Goal: Task Accomplishment & Management: Complete application form

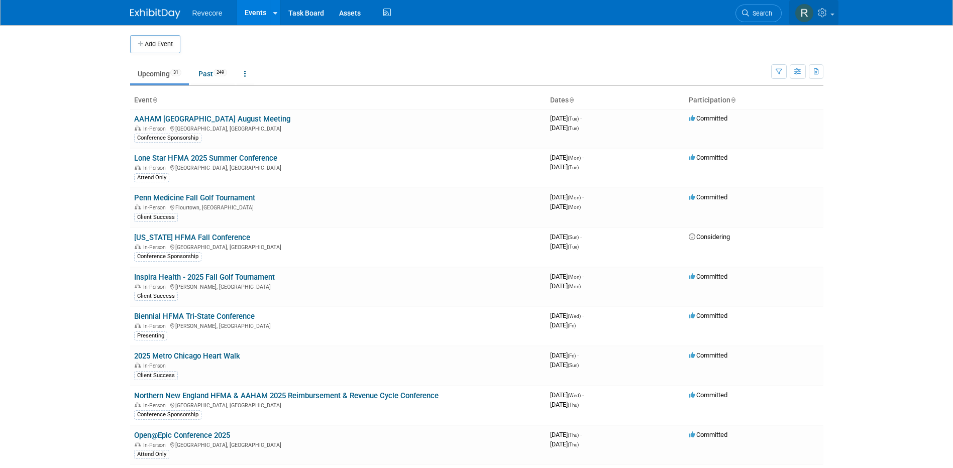
click at [830, 19] on link at bounding box center [813, 12] width 49 height 25
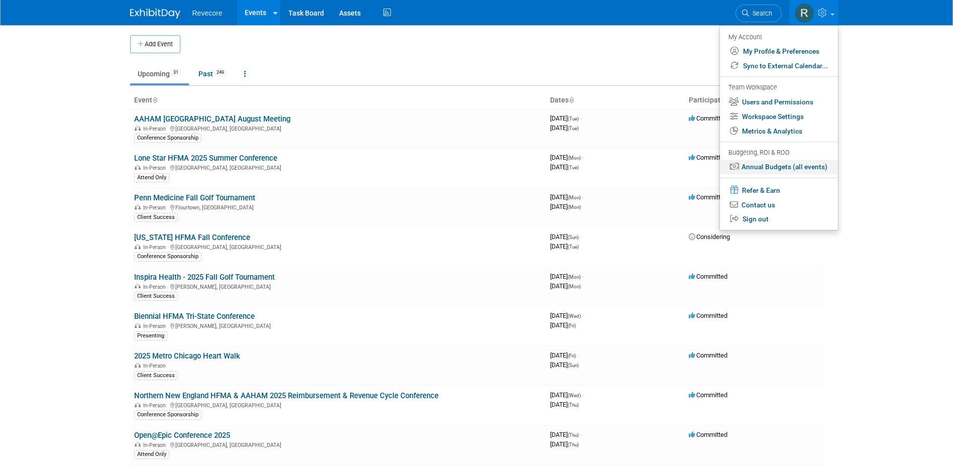
click at [793, 162] on link "Annual Budgets (all events)" at bounding box center [779, 167] width 118 height 15
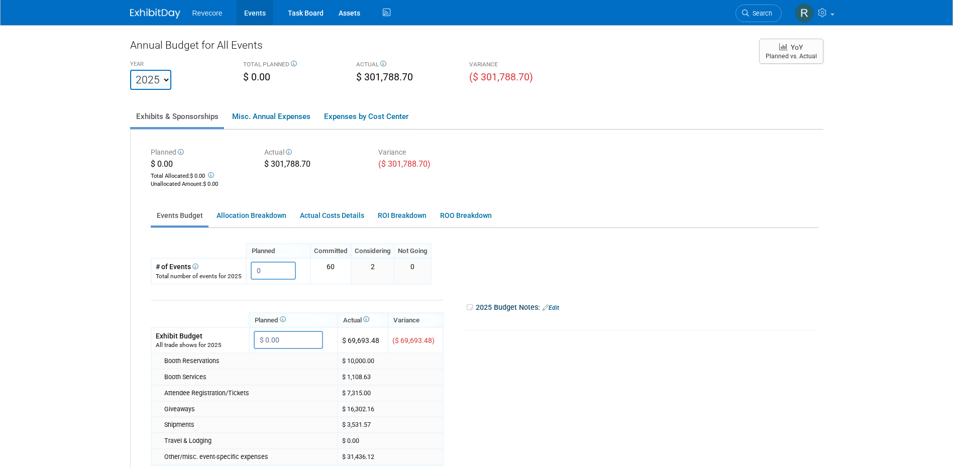
click at [253, 11] on link "Events" at bounding box center [255, 12] width 37 height 25
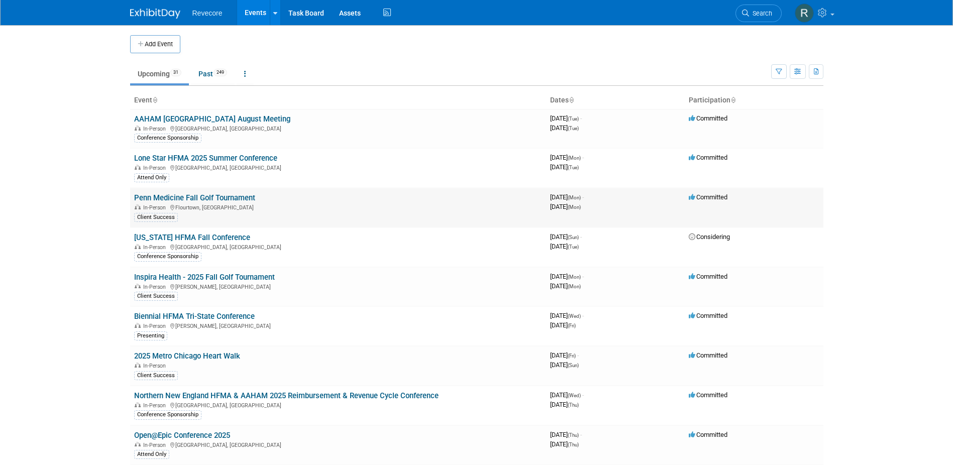
click at [142, 210] on span "In-Person" at bounding box center [153, 207] width 36 height 7
click at [242, 51] on td at bounding box center [484, 44] width 609 height 18
click at [165, 50] on button "Add Event" at bounding box center [155, 44] width 50 height 18
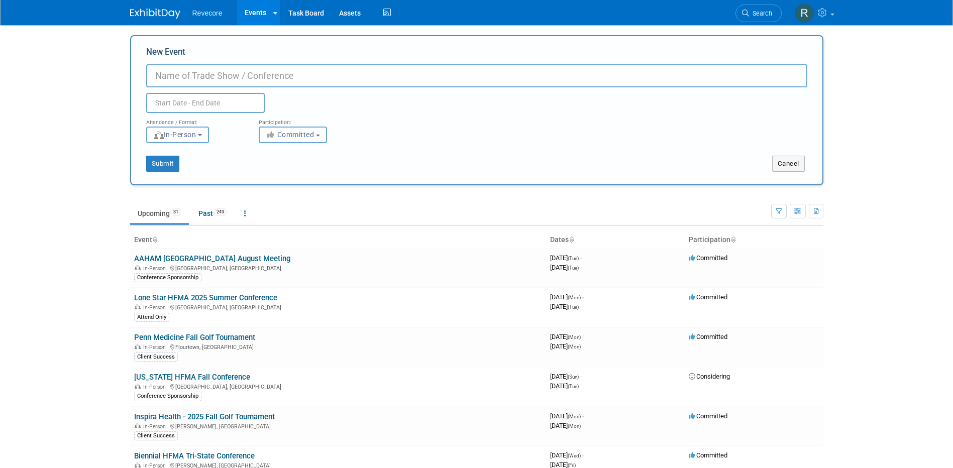
click at [228, 86] on input "New Event" at bounding box center [476, 75] width 661 height 23
click at [229, 79] on input "New Event" at bounding box center [476, 75] width 661 height 23
paste input "COPAM Virtual Education Meeting: How to Optimize Your VA Claims Management (A B…"
type input "COPAM Virtual Education Meeting: How to Optimize Your VA Claims Management (A B…"
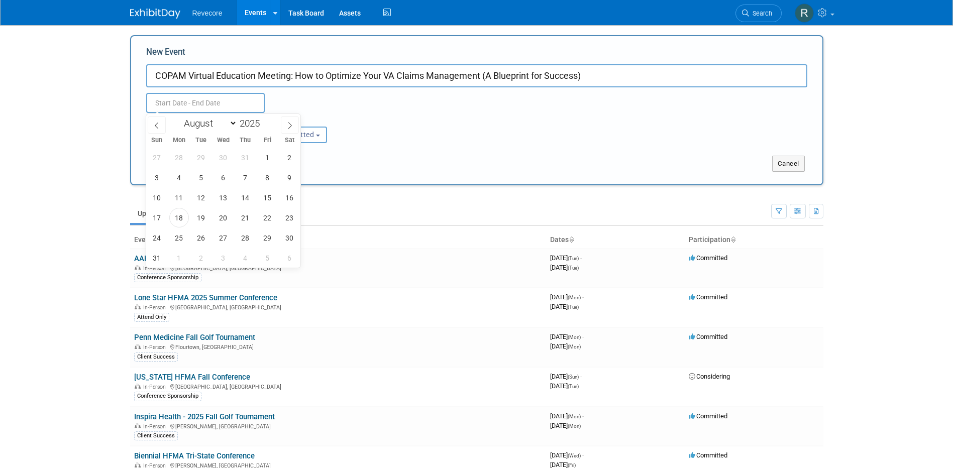
click at [244, 101] on input "text" at bounding box center [205, 103] width 119 height 20
click at [225, 120] on select "January February March April May June July August September October November De…" at bounding box center [208, 123] width 58 height 13
select select "10"
click at [179, 117] on select "January February March April May June July August September October November De…" at bounding box center [208, 123] width 58 height 13
click at [202, 203] on span "11" at bounding box center [201, 198] width 20 height 20
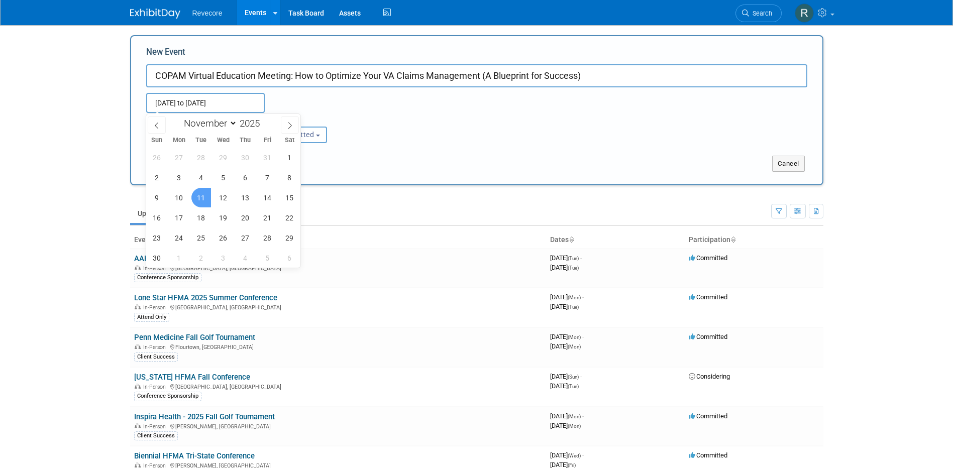
click at [202, 203] on span "11" at bounding box center [201, 198] width 20 height 20
type input "Nov 11, 2025 to Nov 11, 2025"
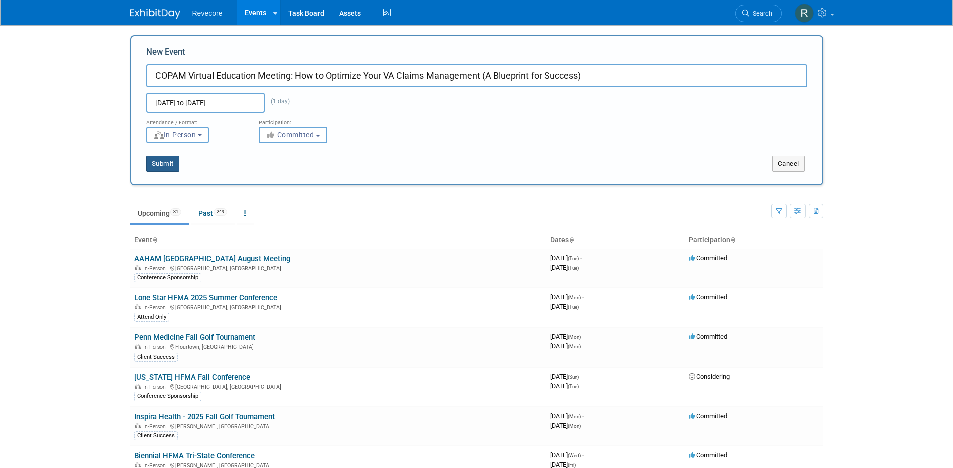
click at [161, 166] on button "Submit" at bounding box center [162, 164] width 33 height 16
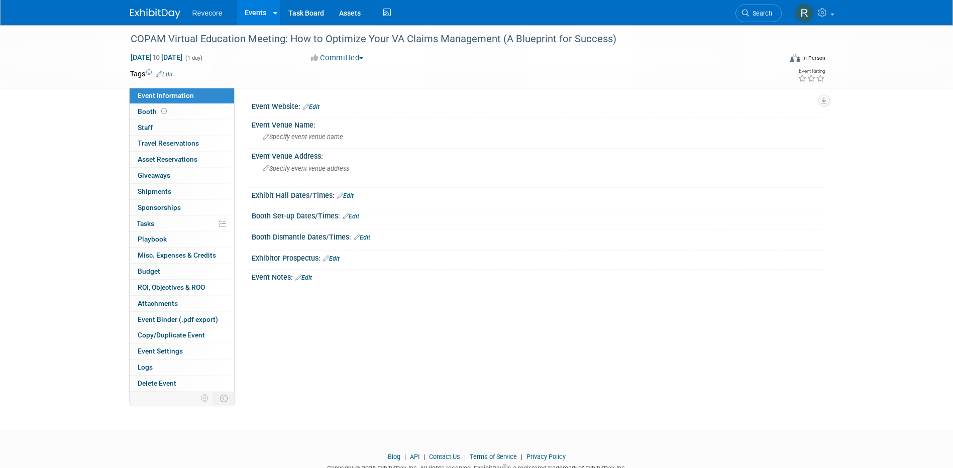
click at [162, 72] on link "Edit" at bounding box center [164, 74] width 17 height 7
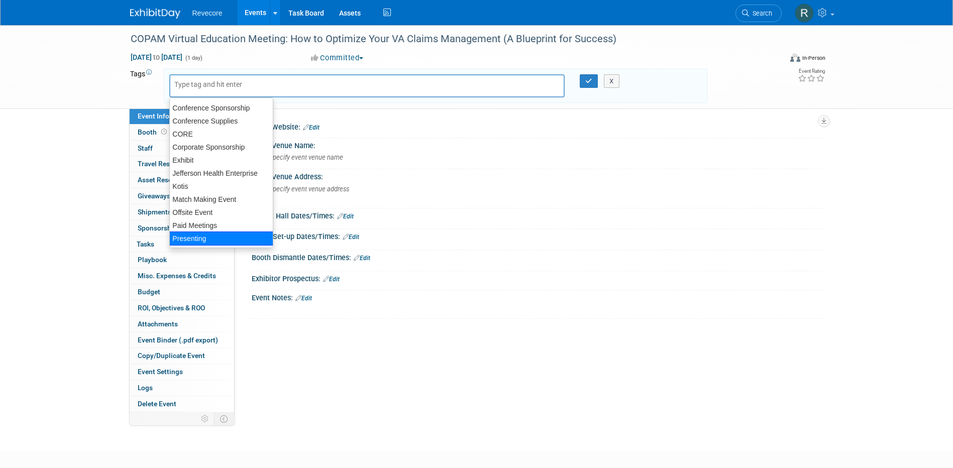
click at [216, 238] on div "Presenting" at bounding box center [221, 238] width 104 height 14
type input "Presenting"
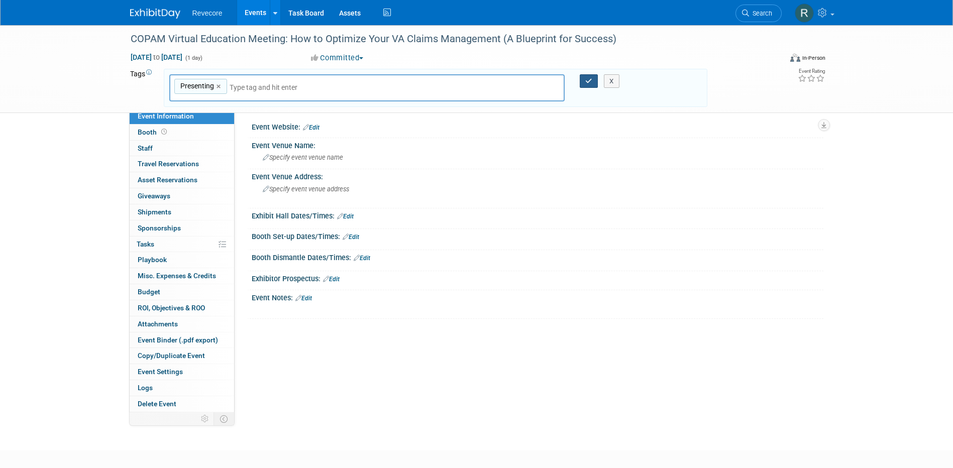
click at [583, 78] on button "button" at bounding box center [588, 81] width 18 height 14
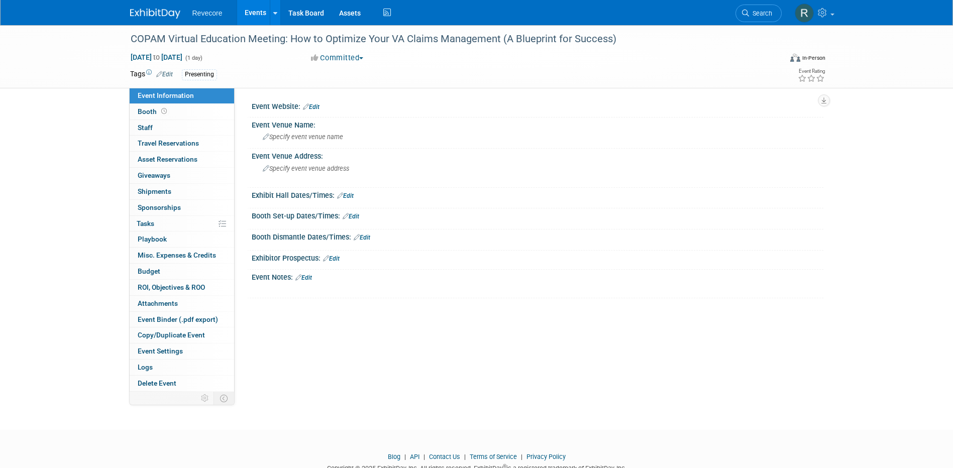
click at [315, 105] on link "Edit" at bounding box center [311, 106] width 17 height 7
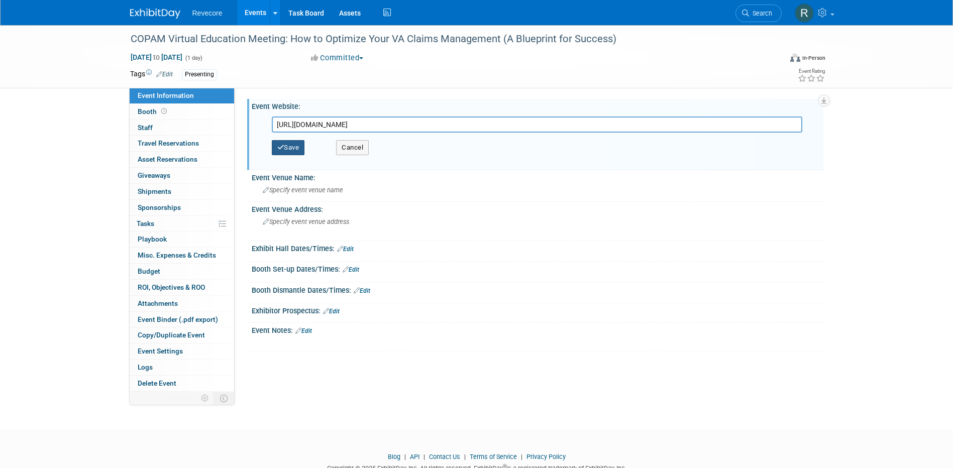
type input "https://lp.constantcontactpages.com/ev/reg/yzhx94v/lp/01905efb-1b45-404f-8ad7-2…"
click at [300, 143] on button "Save" at bounding box center [288, 147] width 33 height 15
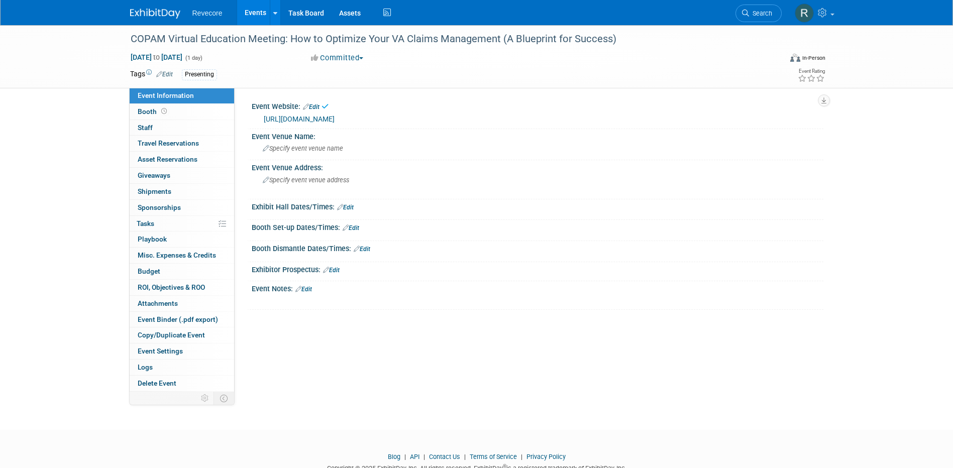
click at [309, 287] on link "Edit" at bounding box center [303, 289] width 17 height 7
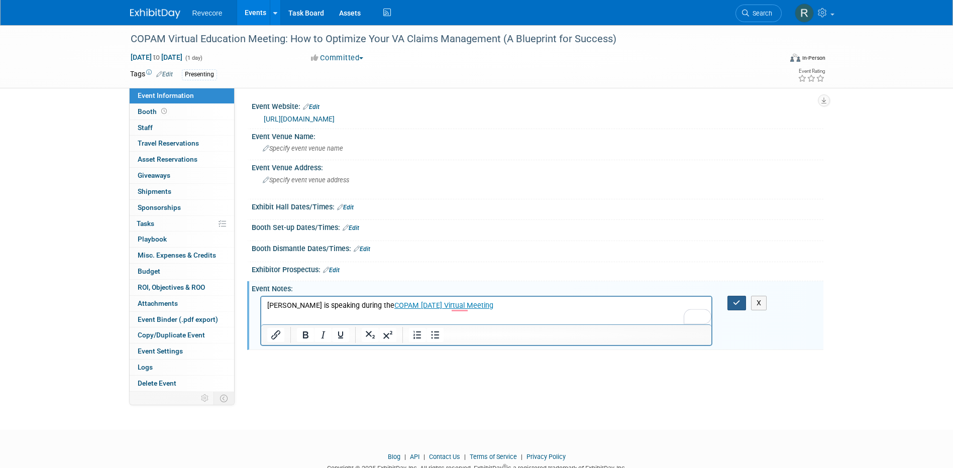
click at [740, 303] on icon "button" at bounding box center [737, 302] width 8 height 7
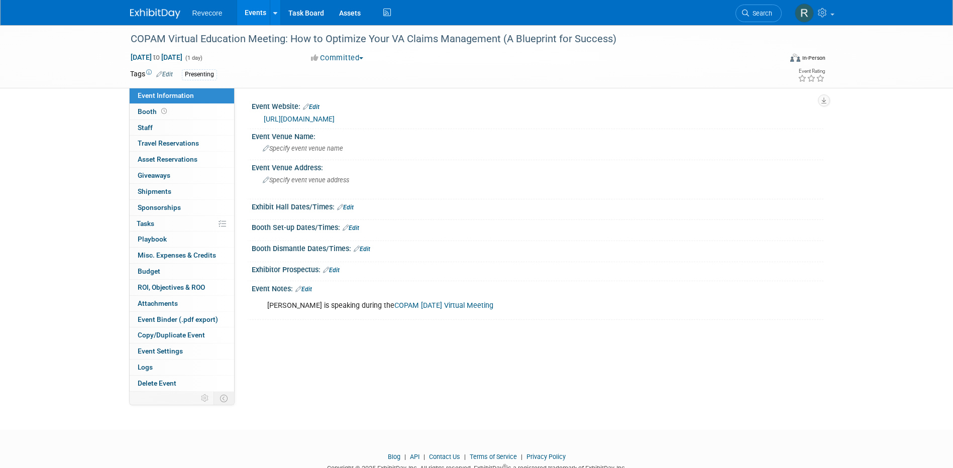
click at [255, 13] on link "Events" at bounding box center [255, 12] width 37 height 25
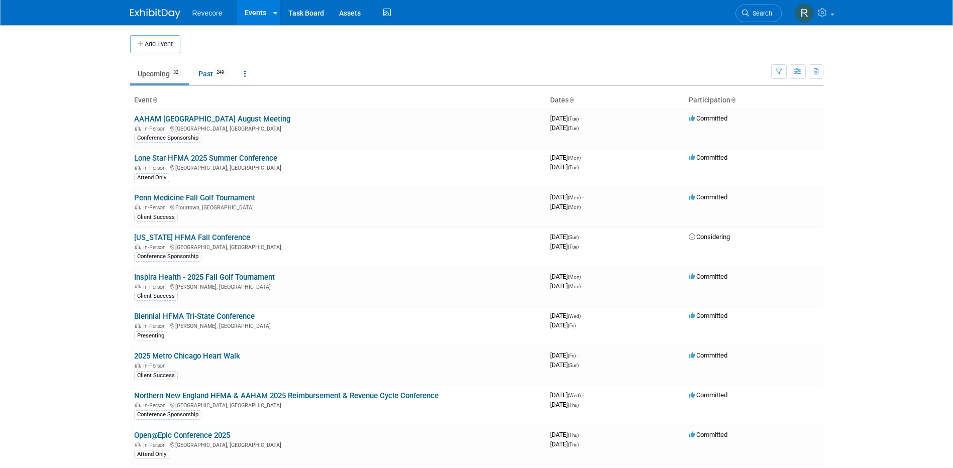
click at [120, 91] on body "Revecore Events Add Event Bulk Upload Events Shareable Event Boards Recently Vi…" at bounding box center [476, 234] width 953 height 468
click at [222, 234] on link "[US_STATE] HFMA Fall Conference" at bounding box center [192, 237] width 116 height 9
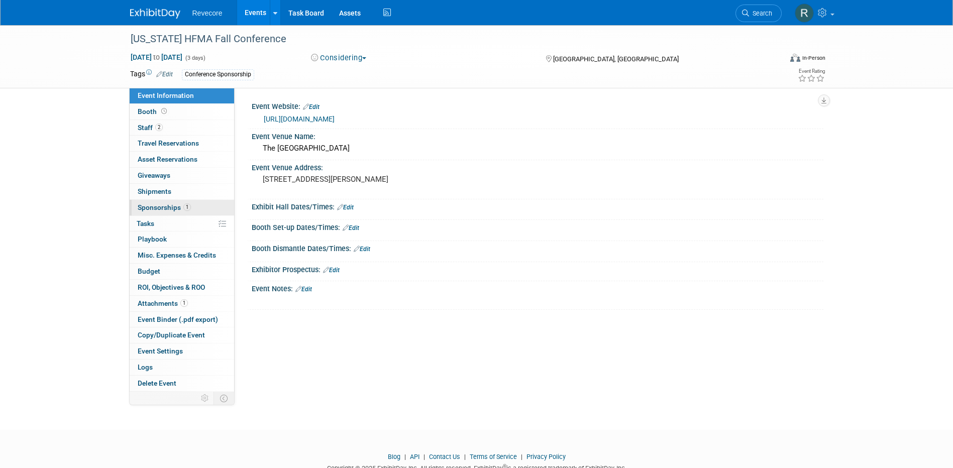
click at [185, 209] on span "1" at bounding box center [187, 207] width 8 height 8
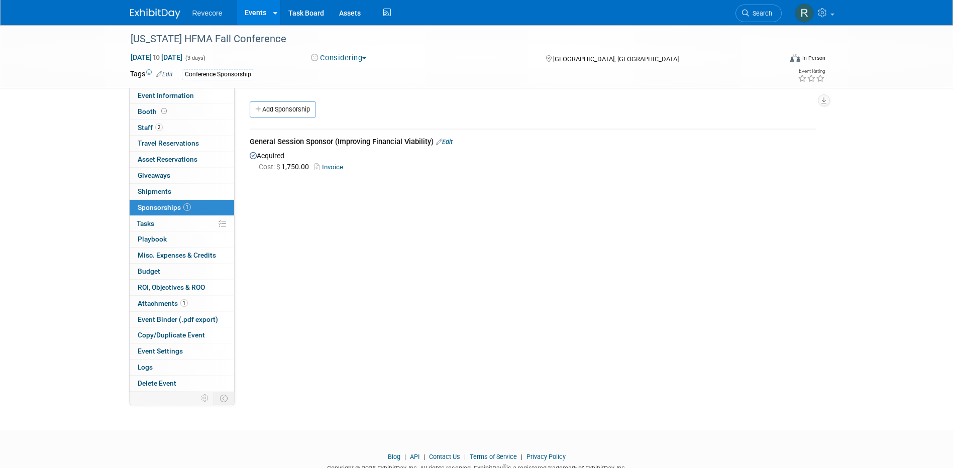
click at [262, 10] on link "Events" at bounding box center [255, 12] width 37 height 25
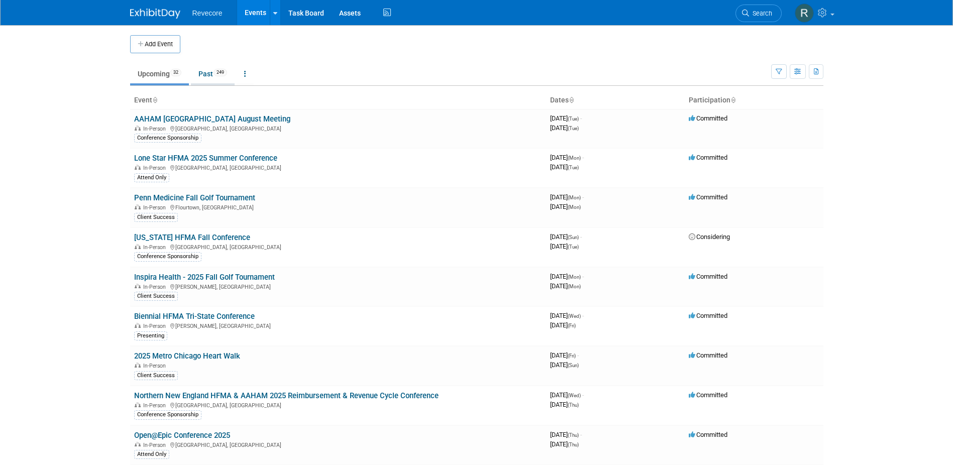
click at [211, 78] on link "Past 249" at bounding box center [213, 73] width 44 height 19
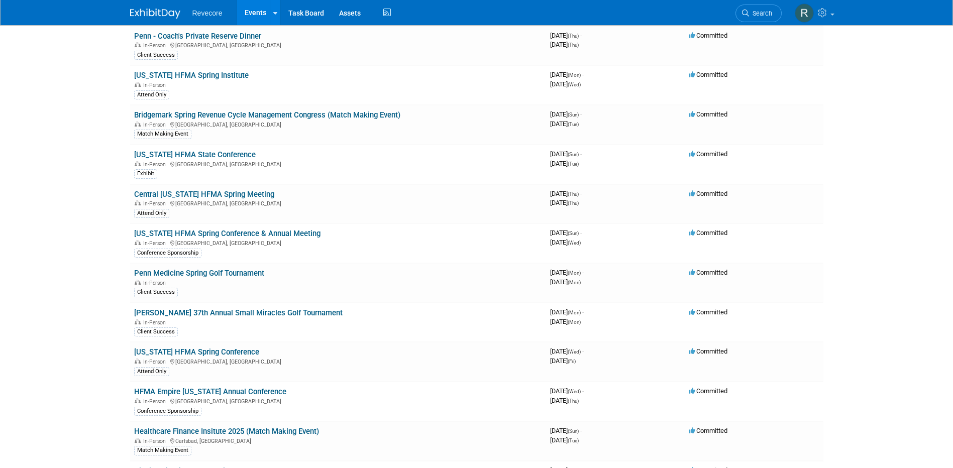
scroll to position [2572, 0]
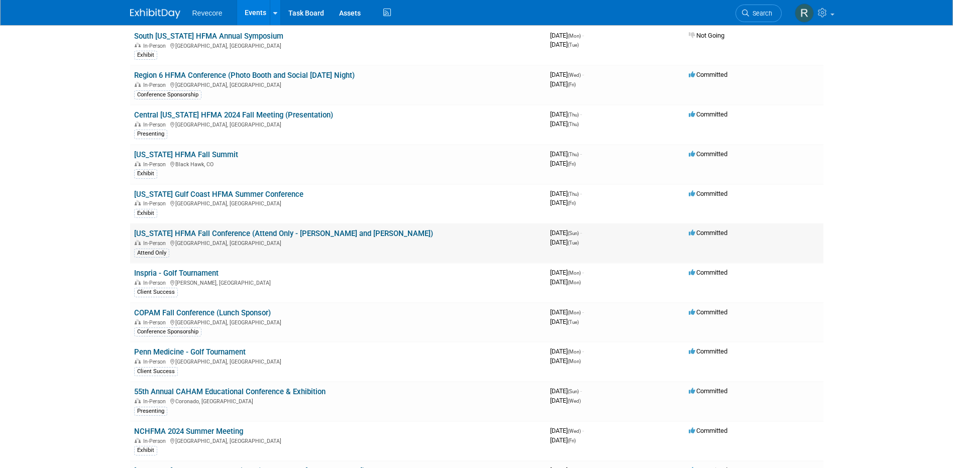
click at [358, 238] on link "[US_STATE] HFMA Fall Conference (Attend Only - [PERSON_NAME] and [PERSON_NAME])" at bounding box center [283, 233] width 299 height 9
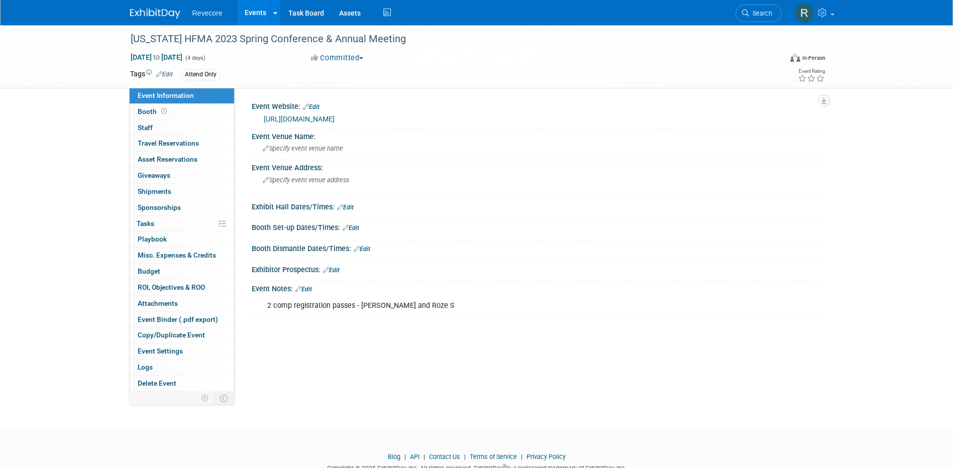
click at [334, 116] on link "https://web.cvent.com/event/3fb5a8e0-ec91-4b66-9c6f-643508c631ba/summary" at bounding box center [299, 119] width 71 height 8
click at [261, 10] on link "Events" at bounding box center [255, 12] width 37 height 25
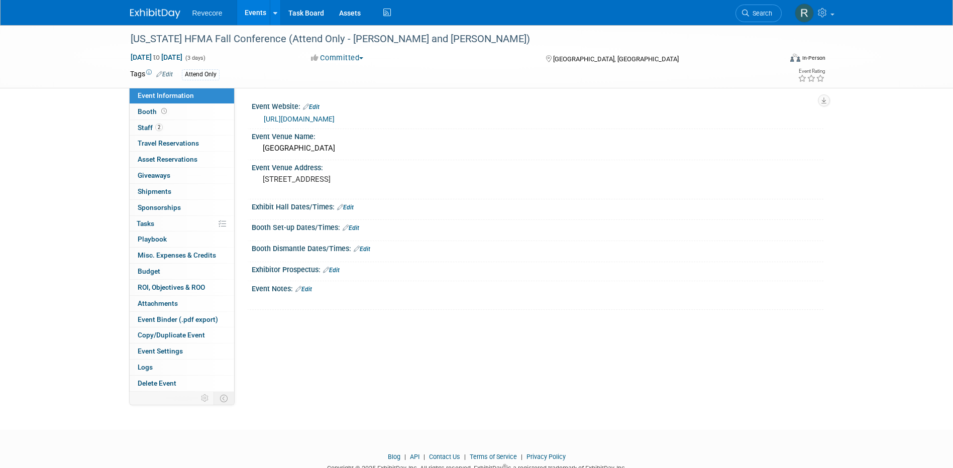
click at [357, 113] on div "[URL][DOMAIN_NAME]" at bounding box center [540, 119] width 552 height 12
click at [334, 120] on link "[URL][DOMAIN_NAME]" at bounding box center [299, 119] width 71 height 8
click at [260, 17] on link "Events" at bounding box center [255, 12] width 37 height 25
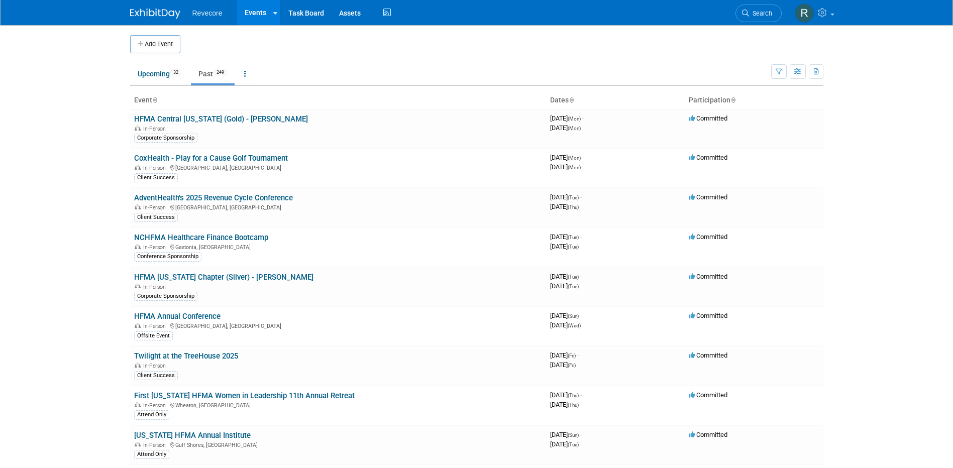
click at [114, 284] on body "Revecore Events Add Event Bulk Upload Events Shareable Event Boards Recently Vi…" at bounding box center [476, 234] width 953 height 468
drag, startPoint x: 125, startPoint y: 76, endPoint x: 151, endPoint y: 79, distance: 26.3
click at [159, 80] on link "Upcoming 32" at bounding box center [159, 73] width 59 height 19
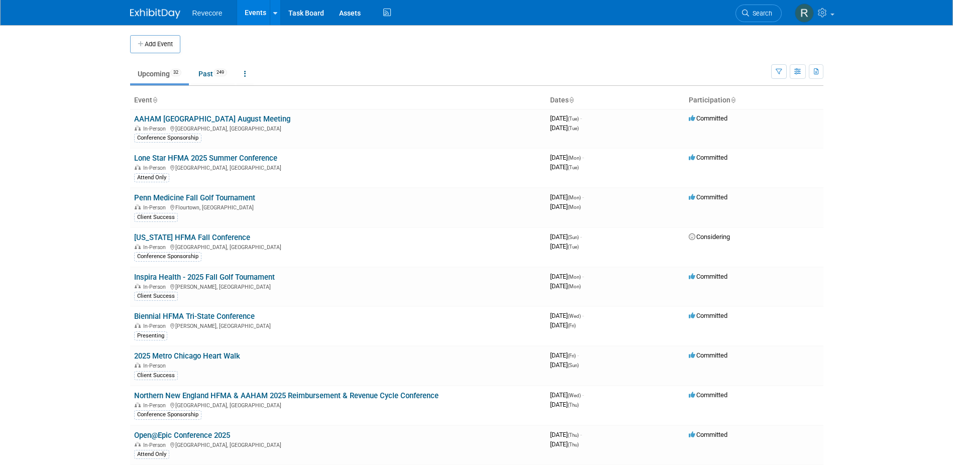
scroll to position [360, 0]
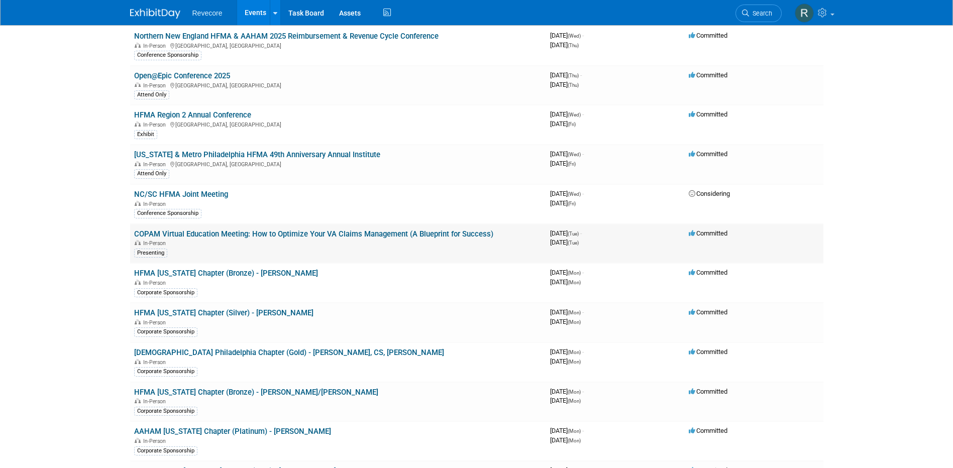
click at [226, 238] on link "COPAM Virtual Education Meeting: How to Optimize Your VA Claims Management (A B…" at bounding box center [313, 233] width 359 height 9
